Goal: Information Seeking & Learning: Compare options

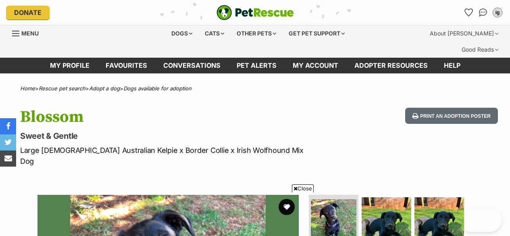
scroll to position [152, 0]
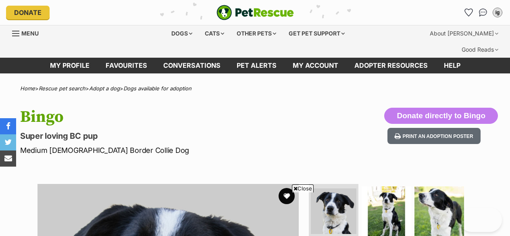
scroll to position [194, 0]
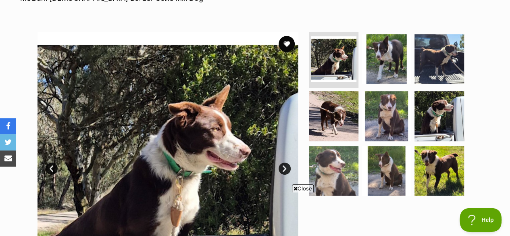
scroll to position [144, 0]
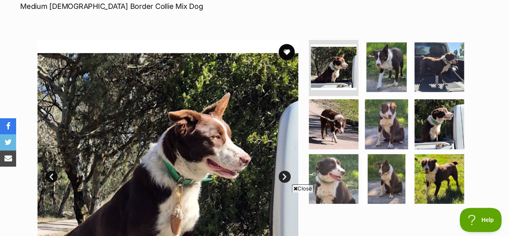
click at [282, 170] on link "Next" at bounding box center [284, 176] width 12 height 12
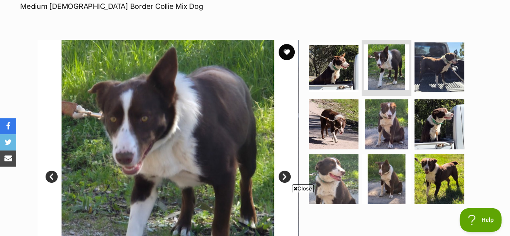
click at [282, 170] on link "Next" at bounding box center [284, 176] width 12 height 12
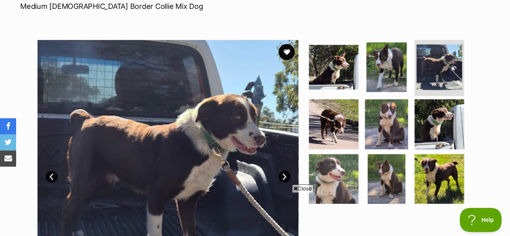
click at [282, 170] on link "Next" at bounding box center [284, 176] width 12 height 12
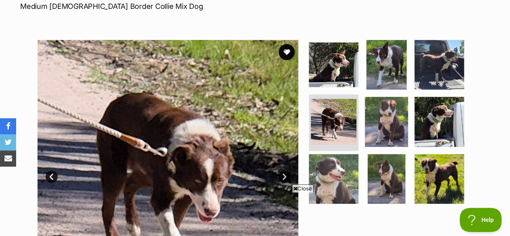
click at [282, 170] on link "Next" at bounding box center [284, 176] width 12 height 12
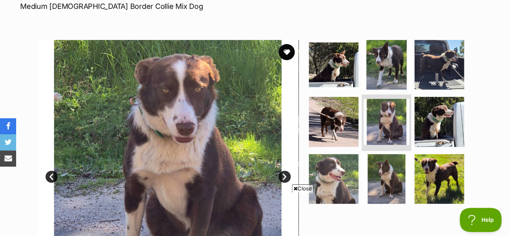
click at [282, 170] on link "Next" at bounding box center [284, 176] width 12 height 12
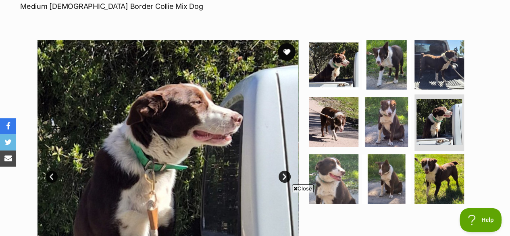
click at [283, 43] on button "favourite" at bounding box center [287, 52] width 18 height 18
